Goal: Obtain resource: Download file/media

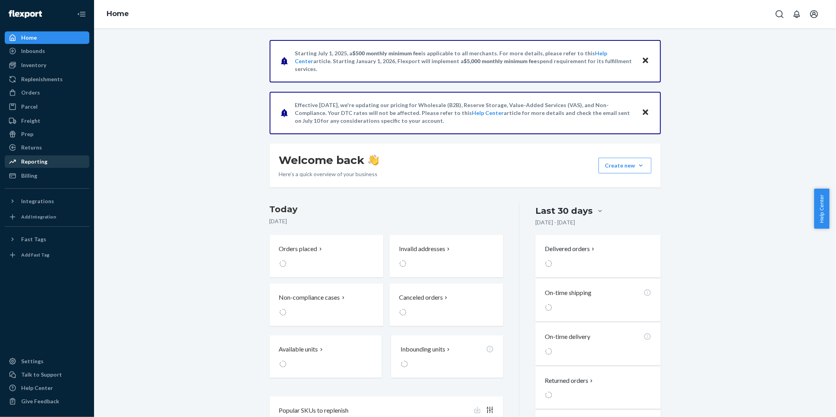
click at [33, 160] on div "Reporting" at bounding box center [34, 162] width 26 height 8
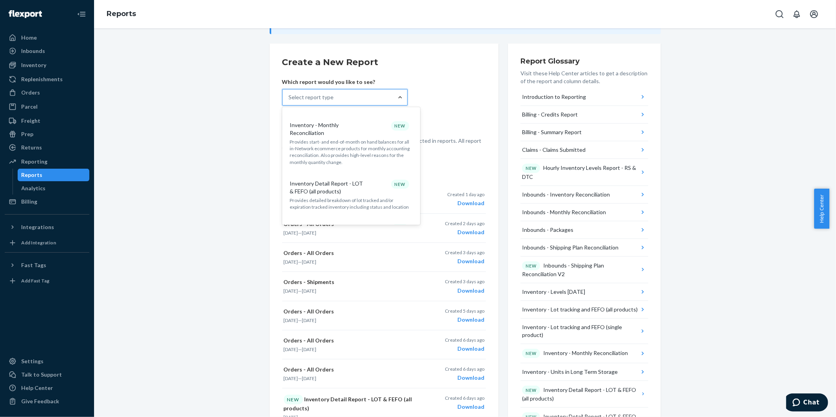
scroll to position [352, 0]
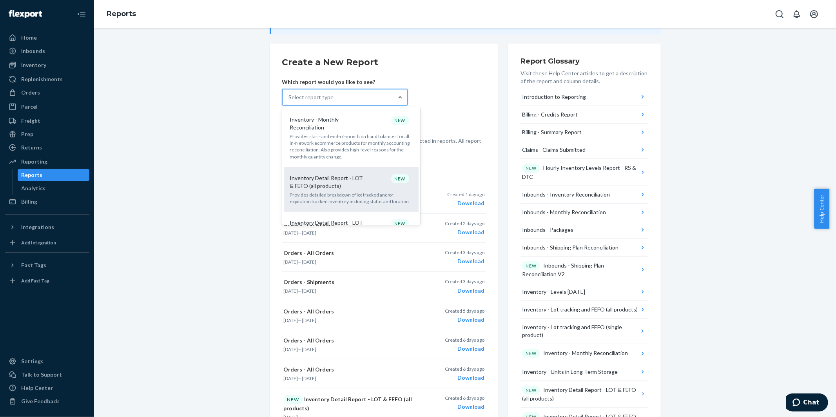
click at [363, 174] on div "Inventory Detail Report - LOT & FEFO (all products) NEW" at bounding box center [349, 182] width 125 height 16
click at [290, 101] on input "option Inventory Detail Report - LOT & FEFO (all products) focused, 12 of 35. 3…" at bounding box center [289, 97] width 1 height 8
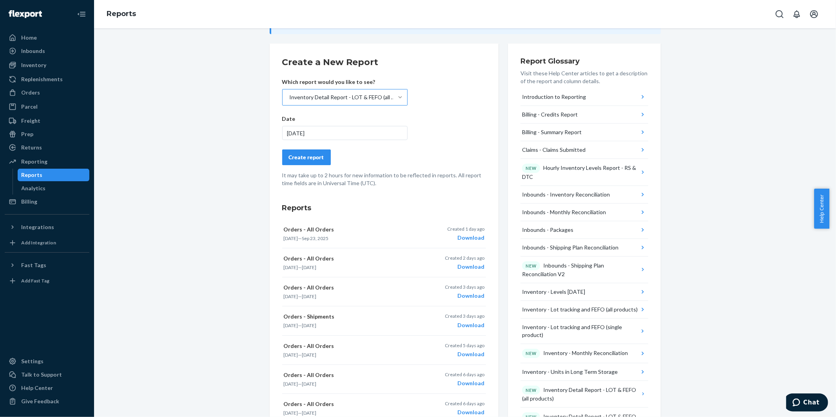
click at [321, 131] on div "[DATE]" at bounding box center [344, 133] width 125 height 14
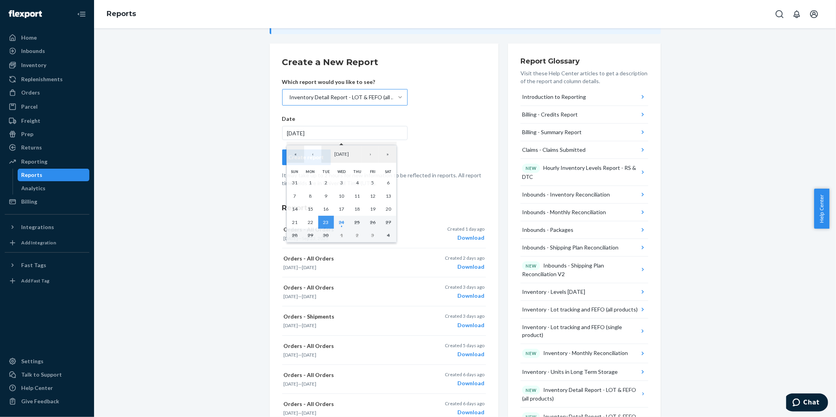
click at [436, 128] on form "Create a New Report Which report would you like to see? Inventory Detail Report…" at bounding box center [384, 121] width 204 height 131
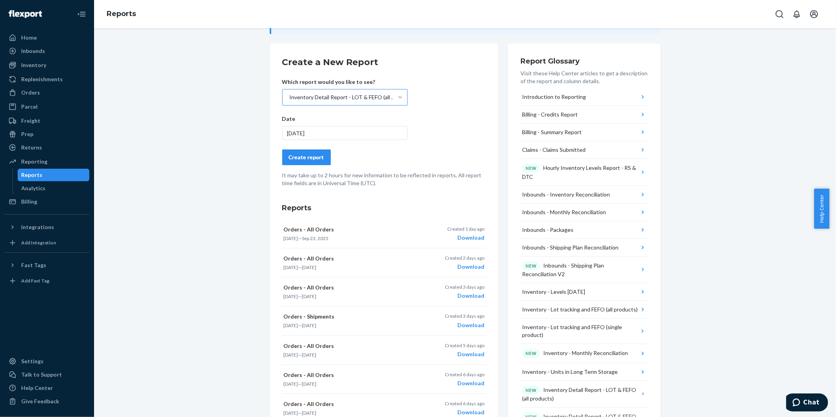
click at [303, 153] on div "Create report" at bounding box center [306, 157] width 35 height 8
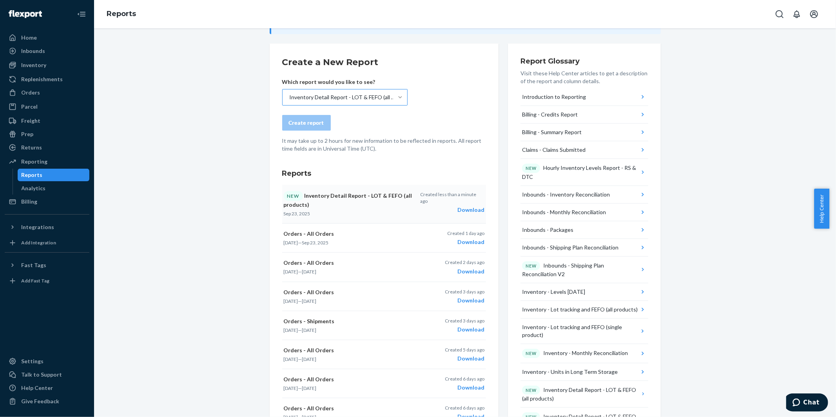
click at [468, 206] on div "Download" at bounding box center [452, 210] width 64 height 8
